Goal: Obtain resource: Download file/media

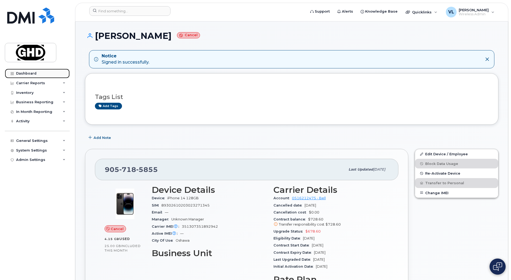
click at [18, 76] on link "Dashboard" at bounding box center [37, 74] width 65 height 10
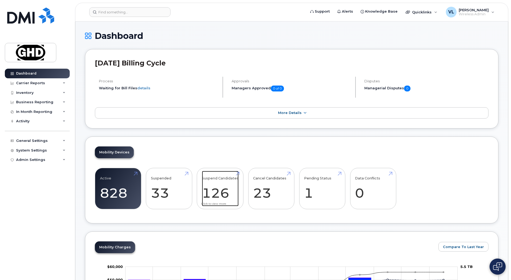
click at [211, 195] on link "Suspend Candidates 126" at bounding box center [220, 188] width 37 height 35
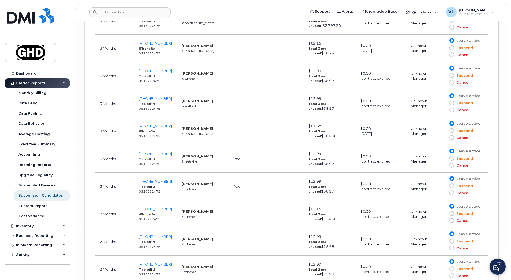
scroll to position [2492, 0]
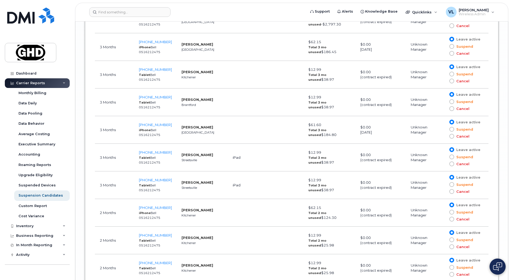
drag, startPoint x: 179, startPoint y: 42, endPoint x: 204, endPoint y: 46, distance: 24.8
click at [204, 46] on td "[PERSON_NAME] [GEOGRAPHIC_DATA]" at bounding box center [202, 47] width 51 height 28
copy strong "[PERSON_NAME]"
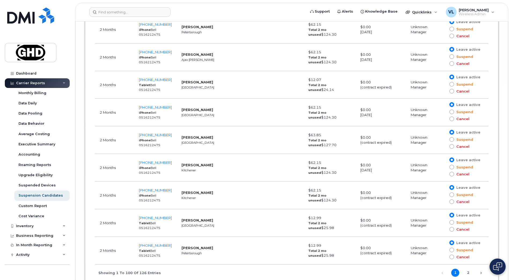
scroll to position [2906, 0]
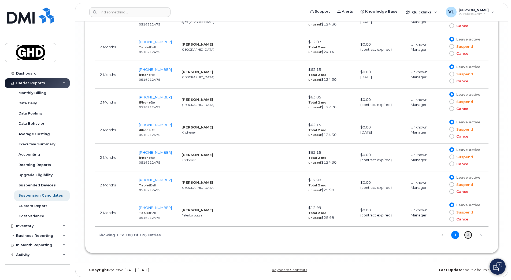
click at [470, 236] on link "2" at bounding box center [468, 235] width 8 height 8
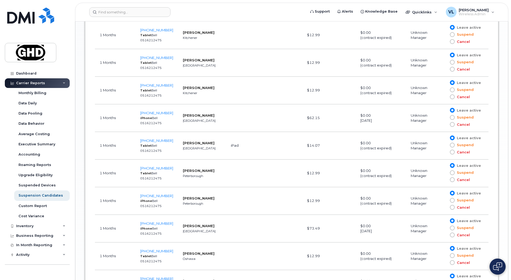
scroll to position [755, 0]
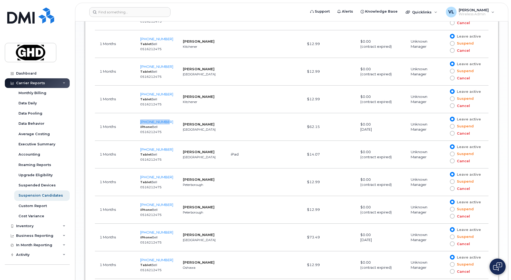
drag, startPoint x: 141, startPoint y: 122, endPoint x: 171, endPoint y: 121, distance: 30.0
click at [171, 121] on td "[PHONE_NUMBER] iPhone Bell 0516212475" at bounding box center [156, 127] width 43 height 28
drag, startPoint x: 171, startPoint y: 121, endPoint x: 161, endPoint y: 121, distance: 10.5
copy span "[PHONE_NUMBER]"
click at [218, 124] on td "[PERSON_NAME] Toronto" at bounding box center [202, 127] width 48 height 28
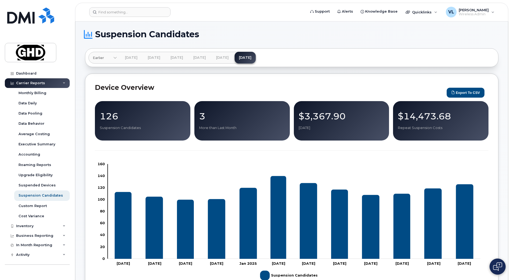
scroll to position [0, 0]
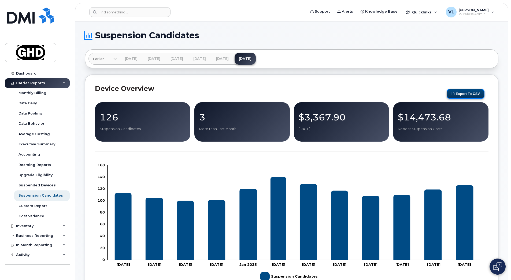
click at [461, 95] on button "Export to CSV" at bounding box center [465, 94] width 38 height 10
